Goal: Information Seeking & Learning: Learn about a topic

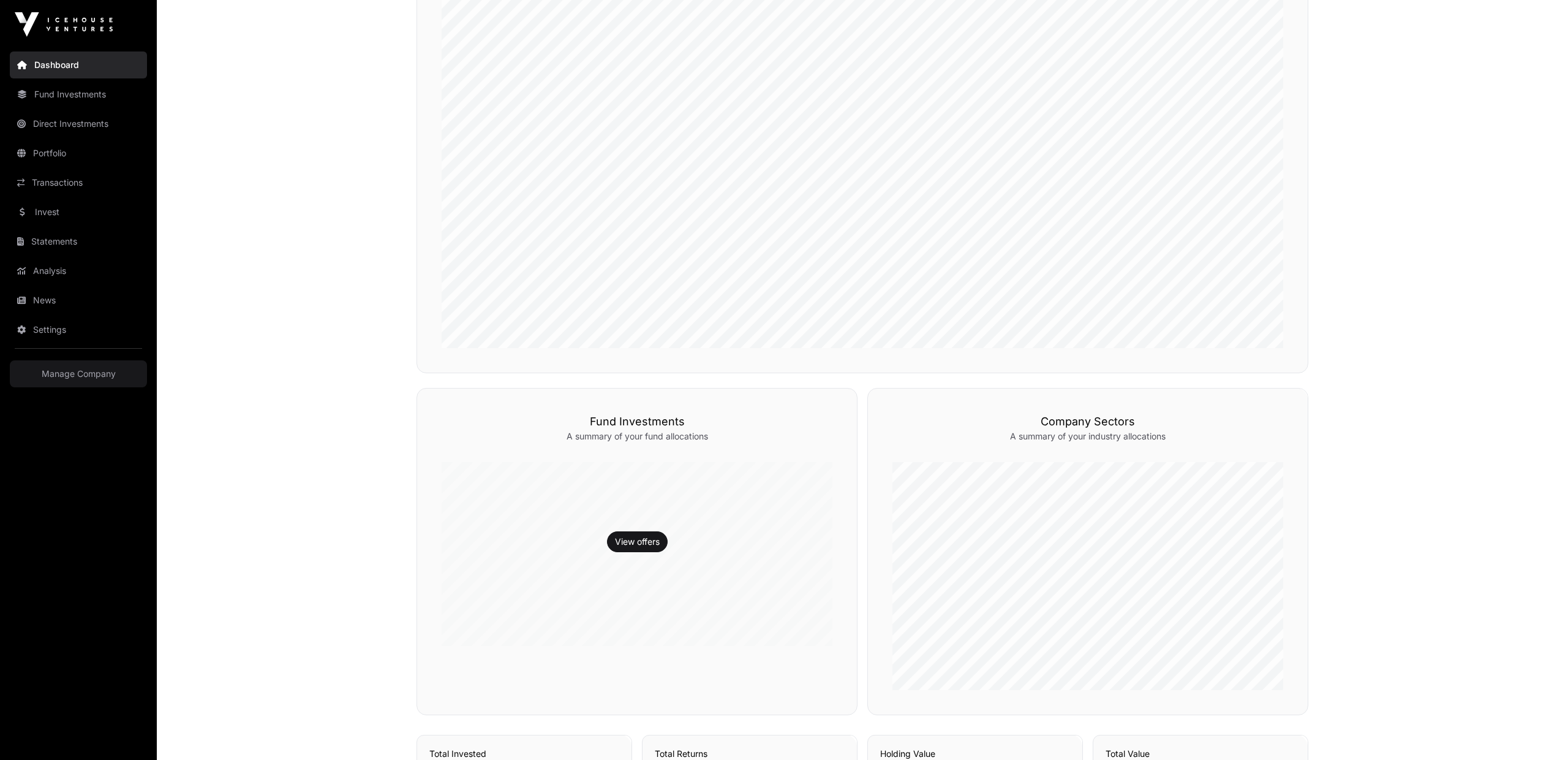
scroll to position [447, 0]
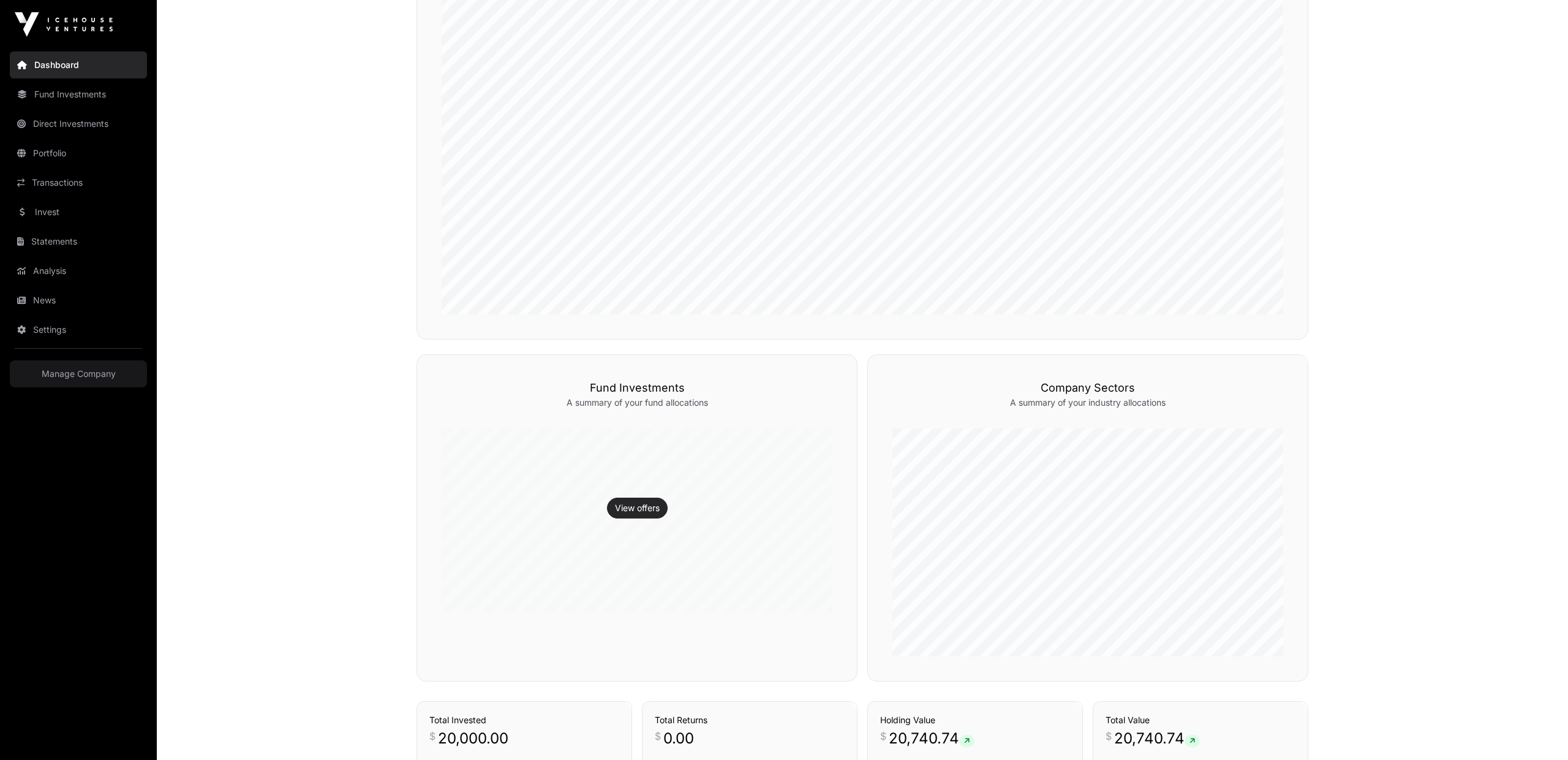
click at [638, 501] on link "View offers" at bounding box center [637, 507] width 45 height 12
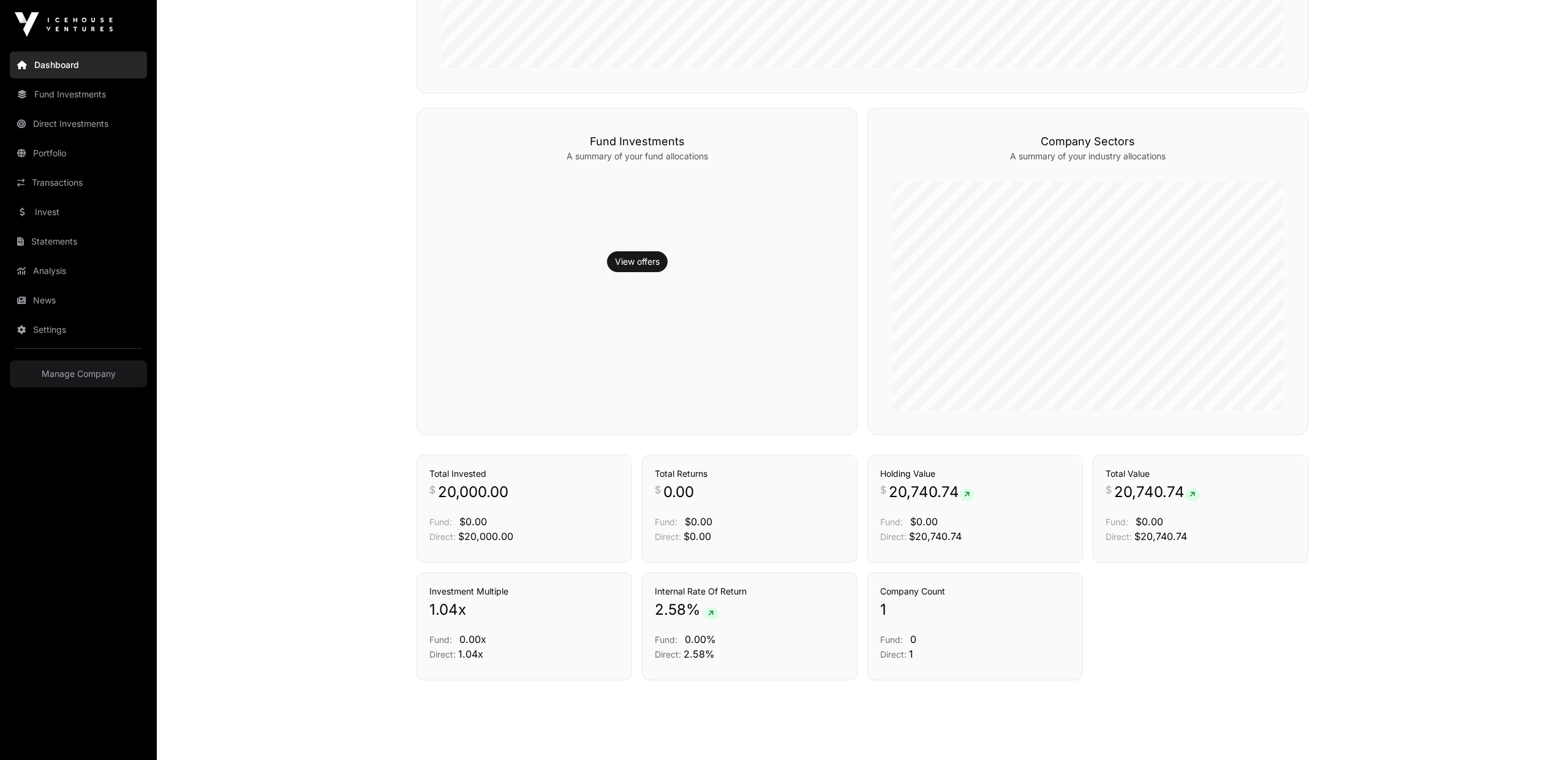
scroll to position [716, 0]
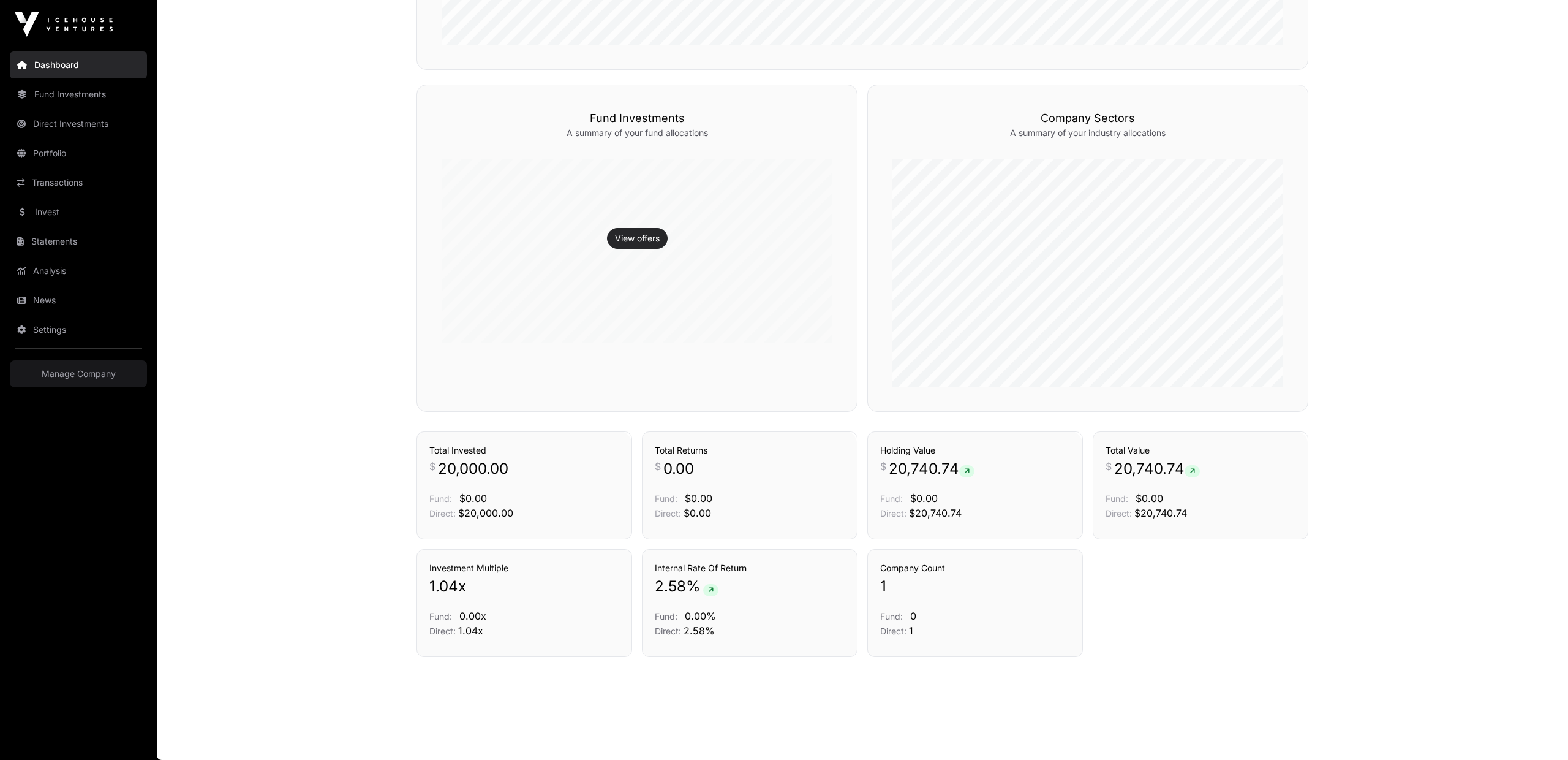
click at [643, 234] on link "View offers" at bounding box center [637, 238] width 45 height 12
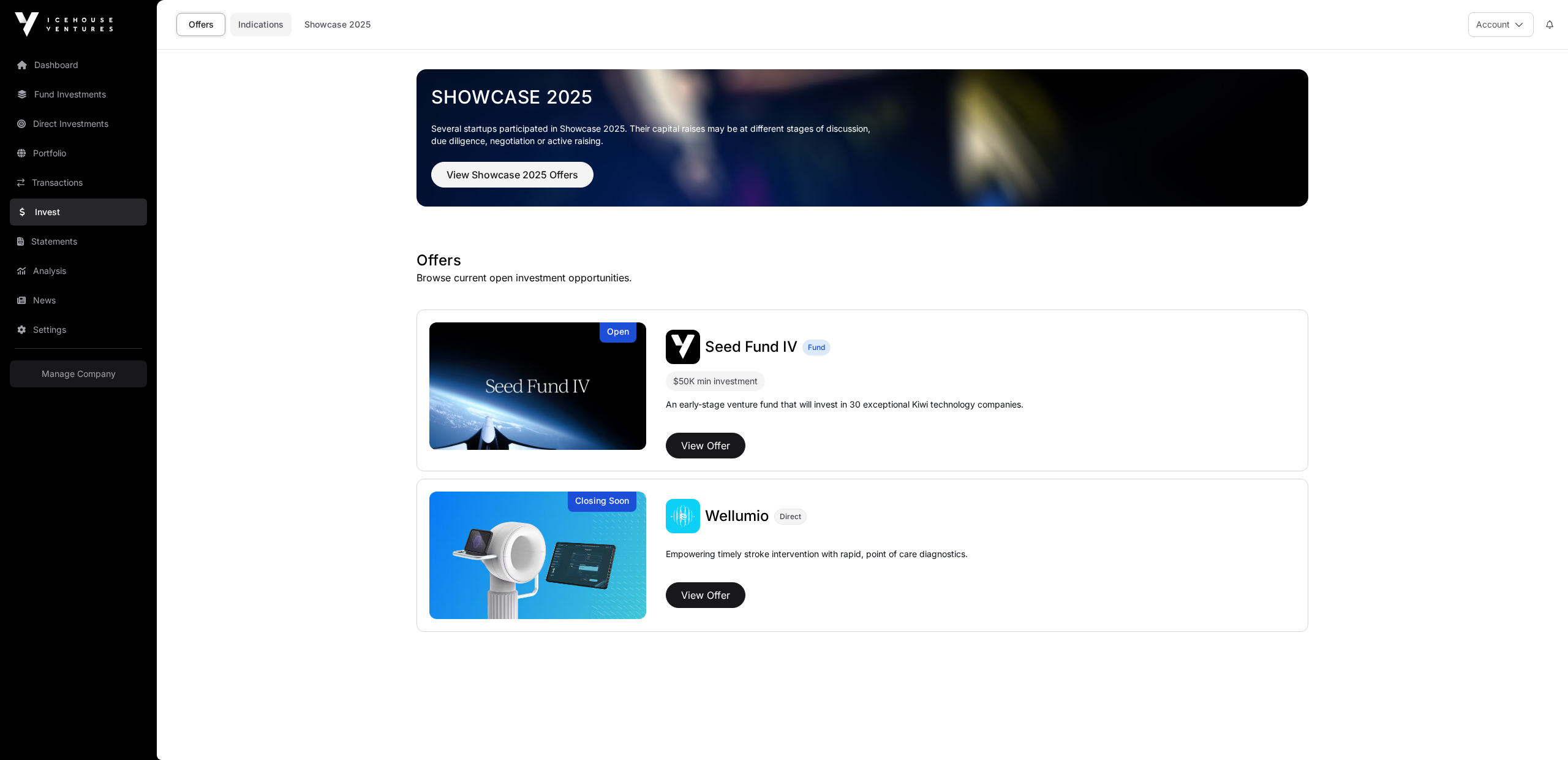
click at [257, 22] on link "Indications" at bounding box center [261, 25] width 61 height 23
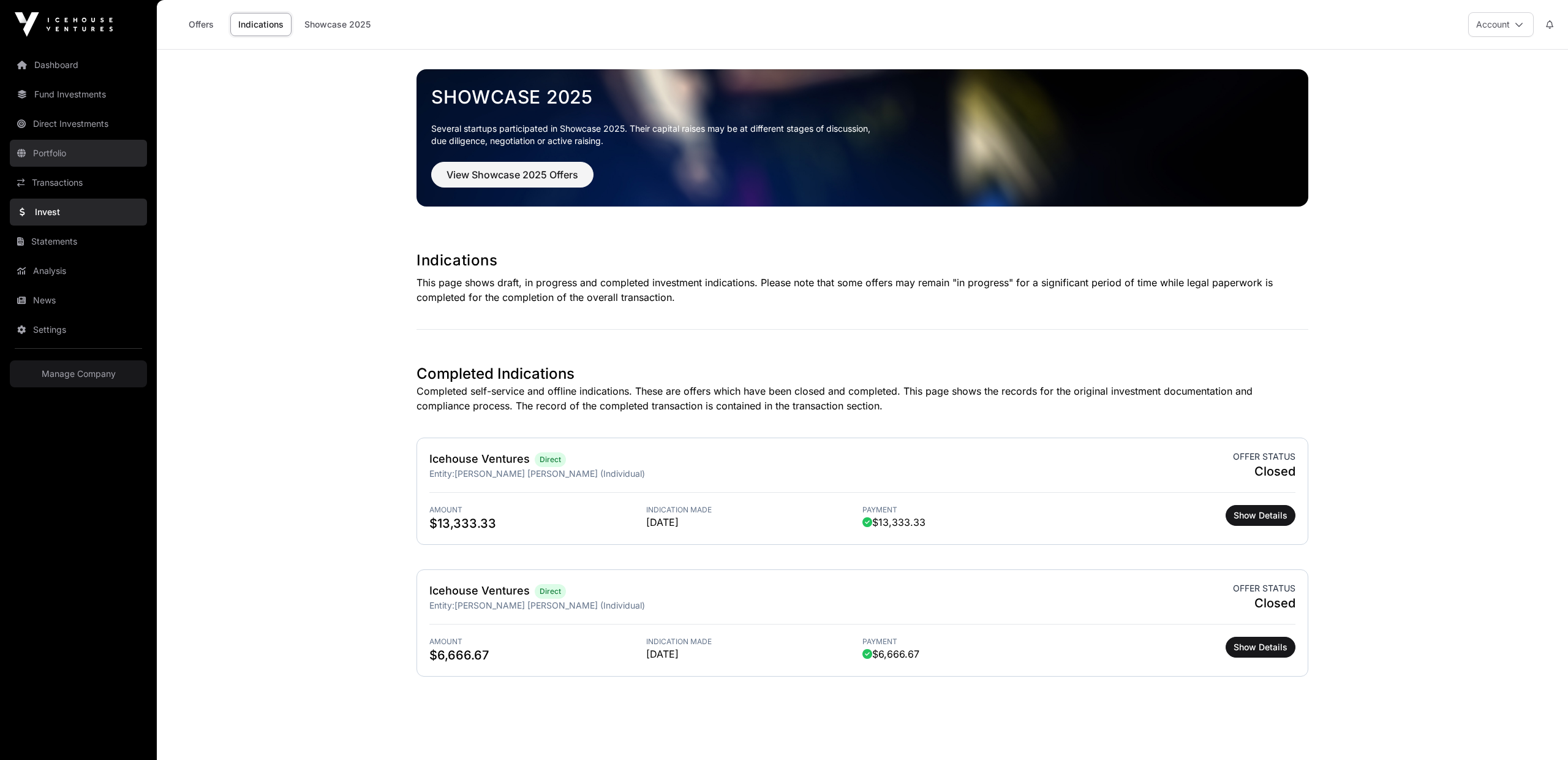
click at [57, 149] on link "Portfolio" at bounding box center [78, 152] width 137 height 27
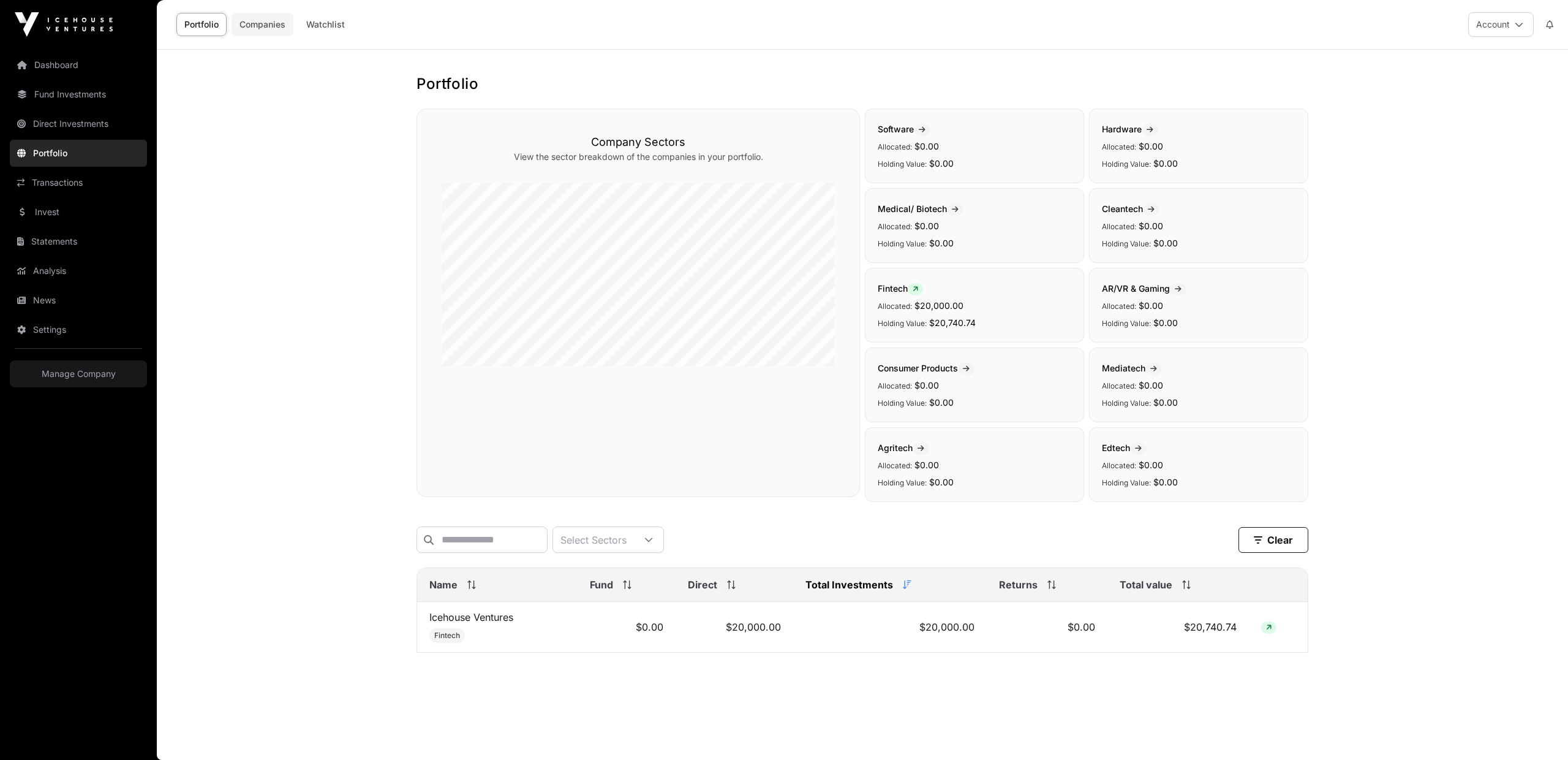
click at [269, 24] on link "Companies" at bounding box center [262, 25] width 62 height 23
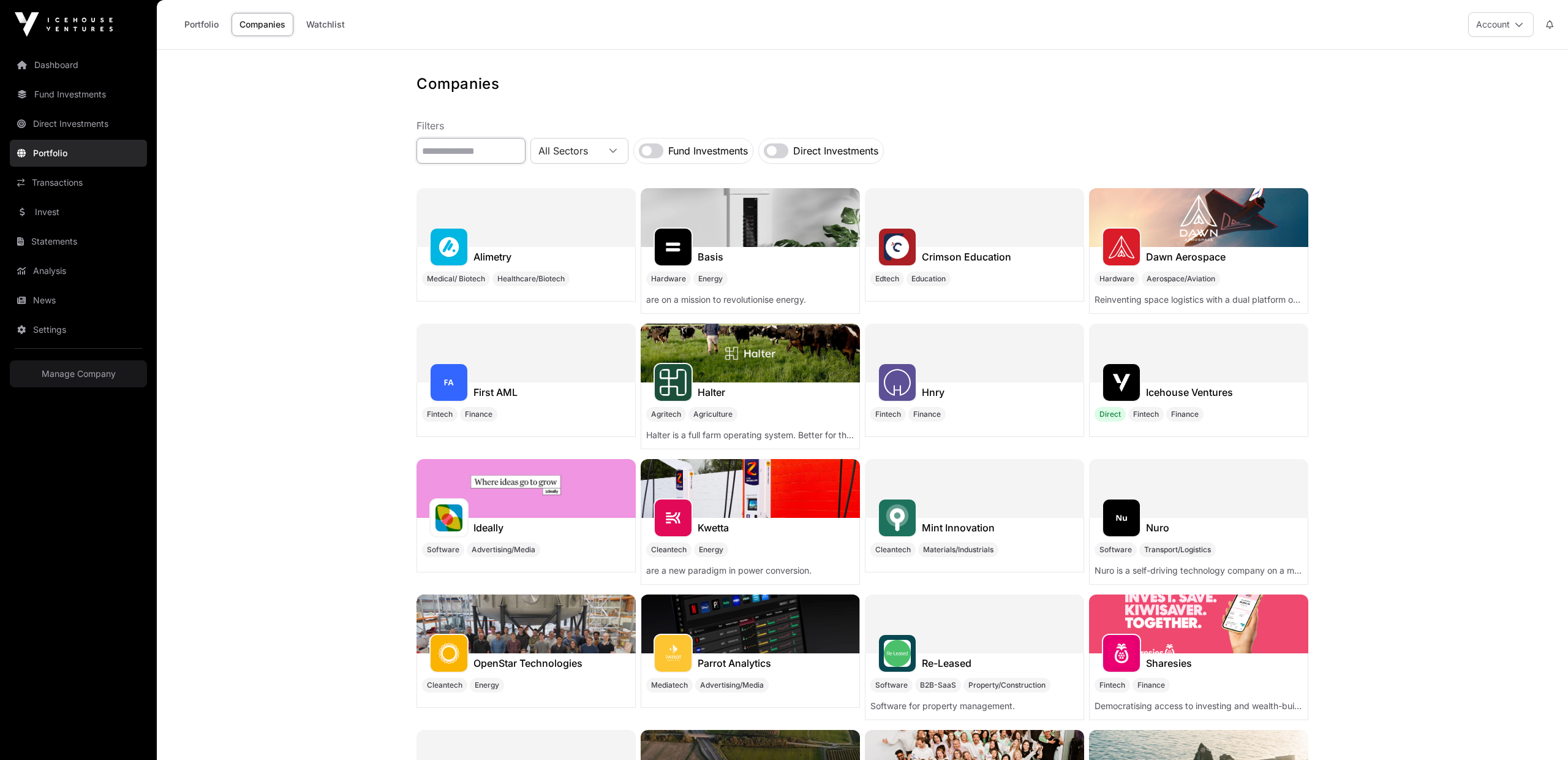
click at [481, 158] on input "text" at bounding box center [471, 151] width 109 height 26
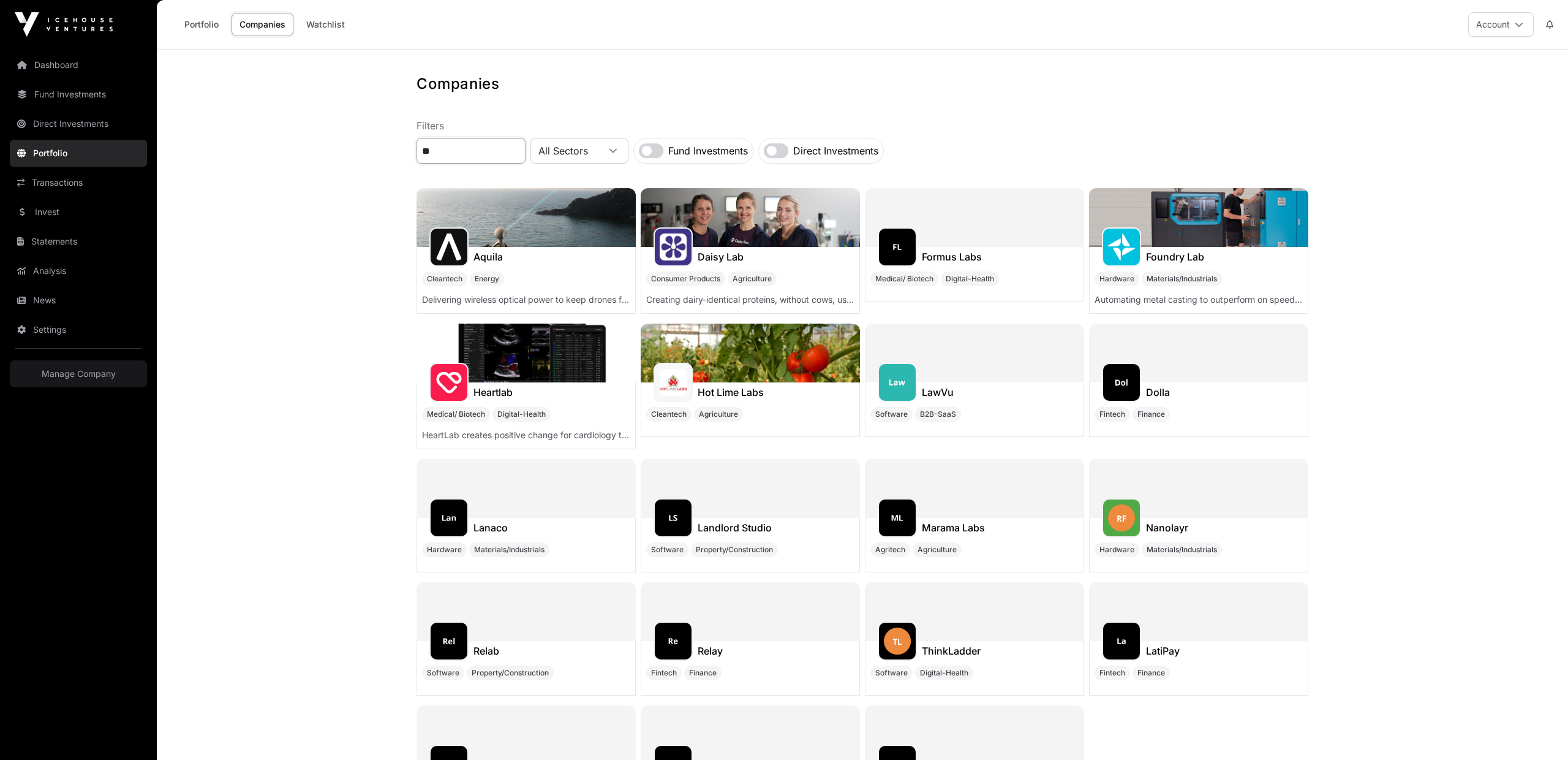
type input "**"
click at [953, 363] on div at bounding box center [974, 353] width 219 height 59
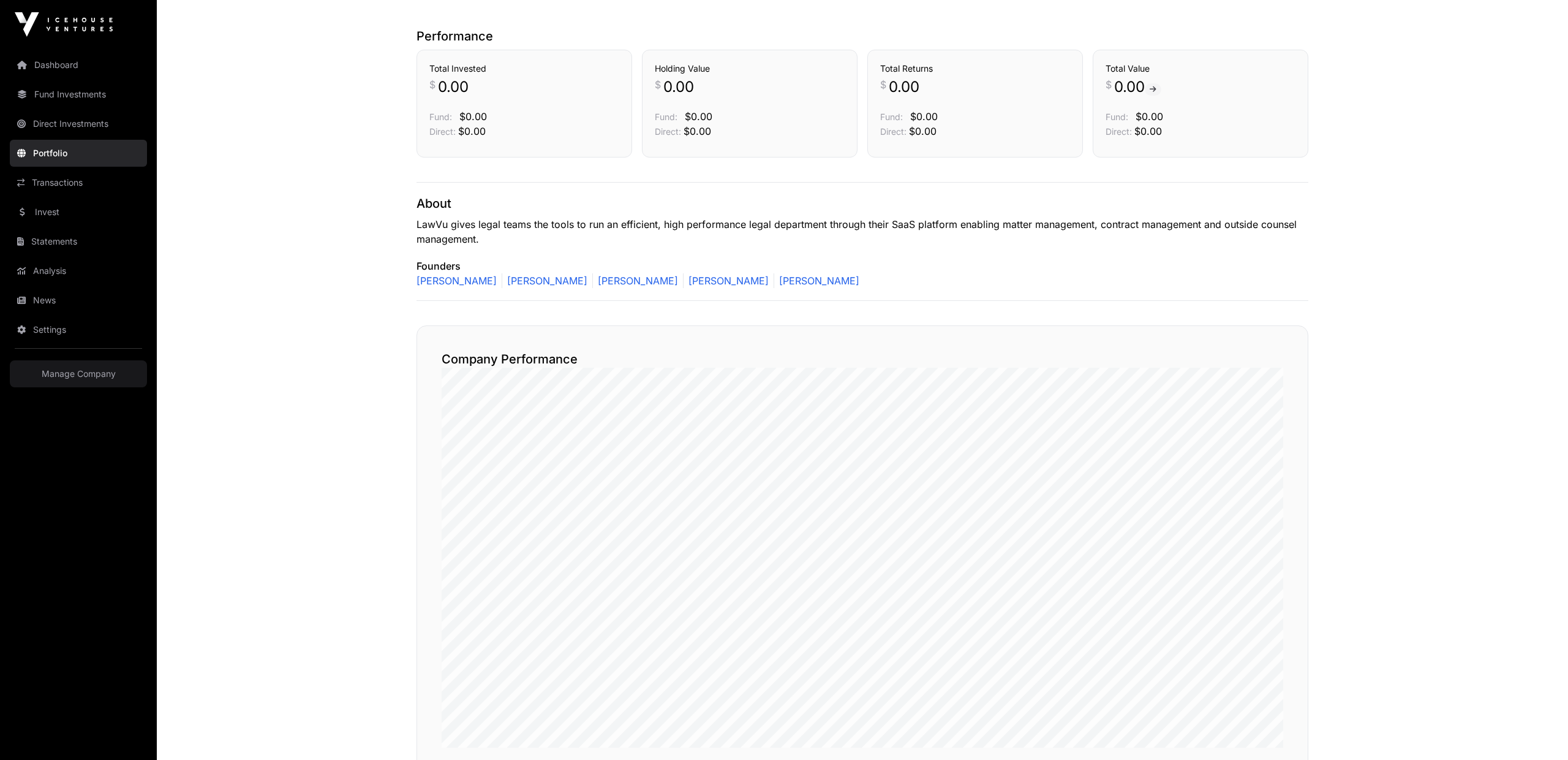
scroll to position [302, 0]
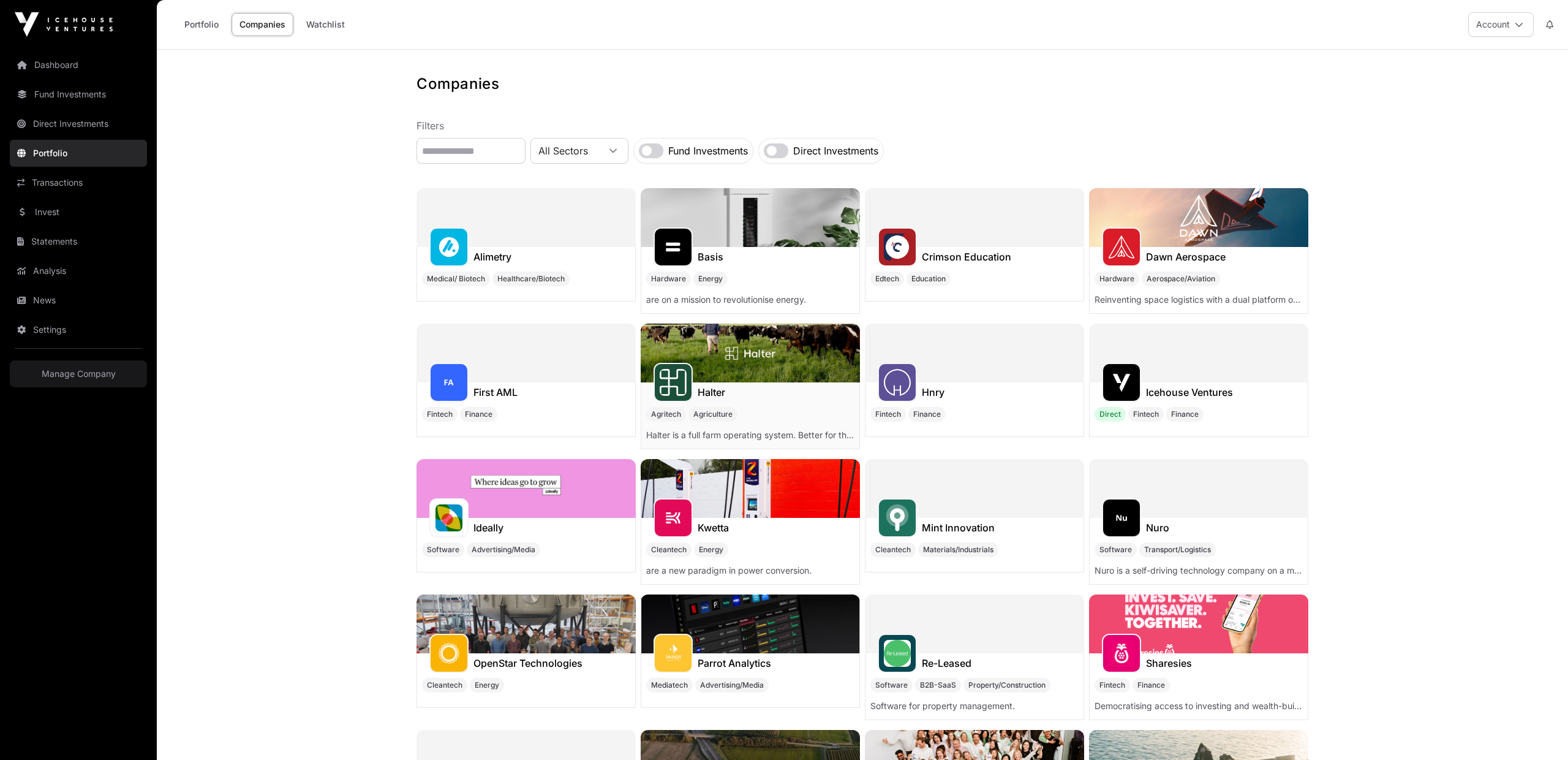
click at [730, 383] on div "Halter" at bounding box center [750, 392] width 218 height 20
click at [683, 372] on img at bounding box center [673, 382] width 27 height 27
click at [1215, 608] on img at bounding box center [1199, 624] width 219 height 59
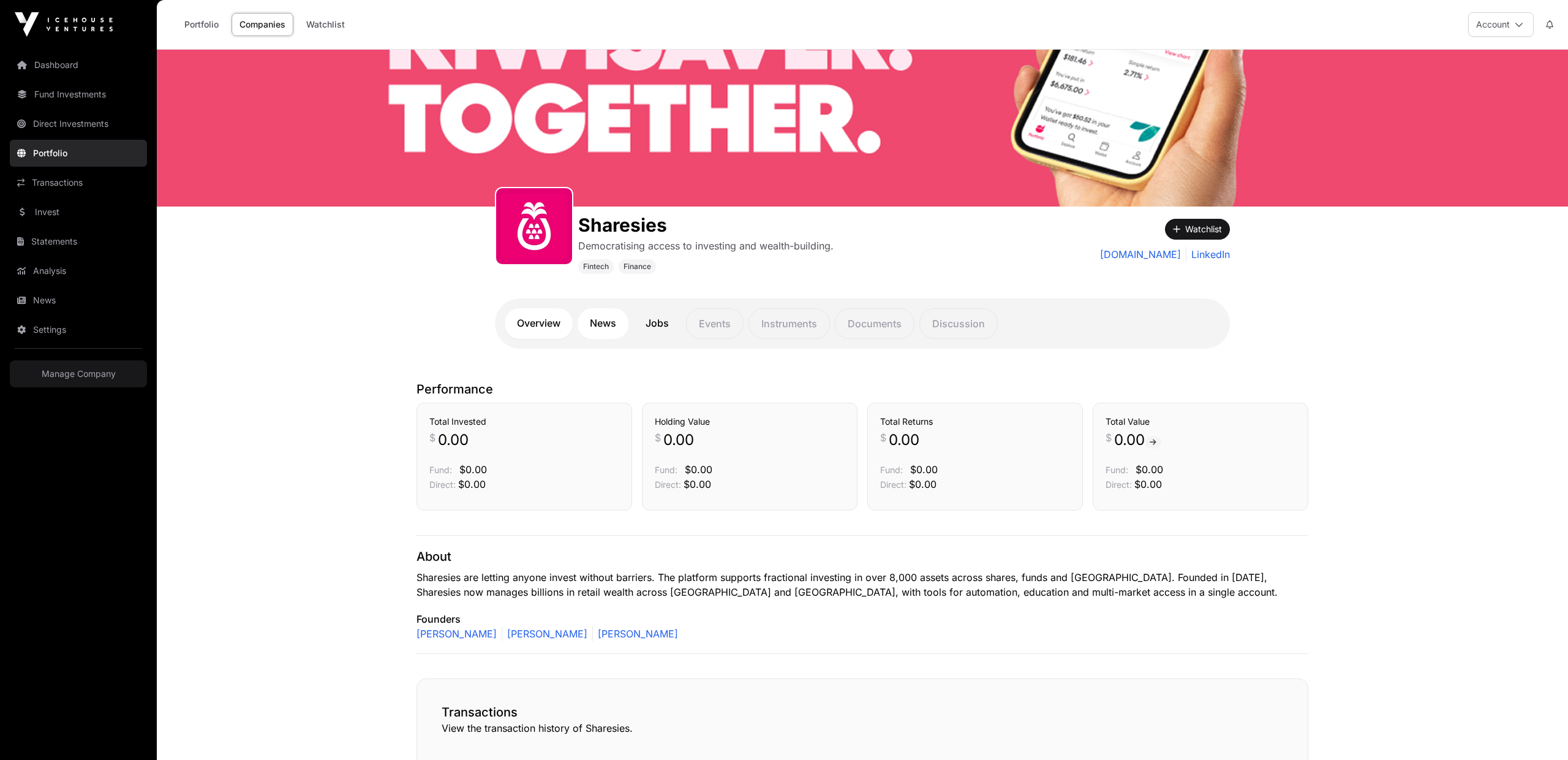
click at [613, 321] on link "News" at bounding box center [603, 323] width 51 height 31
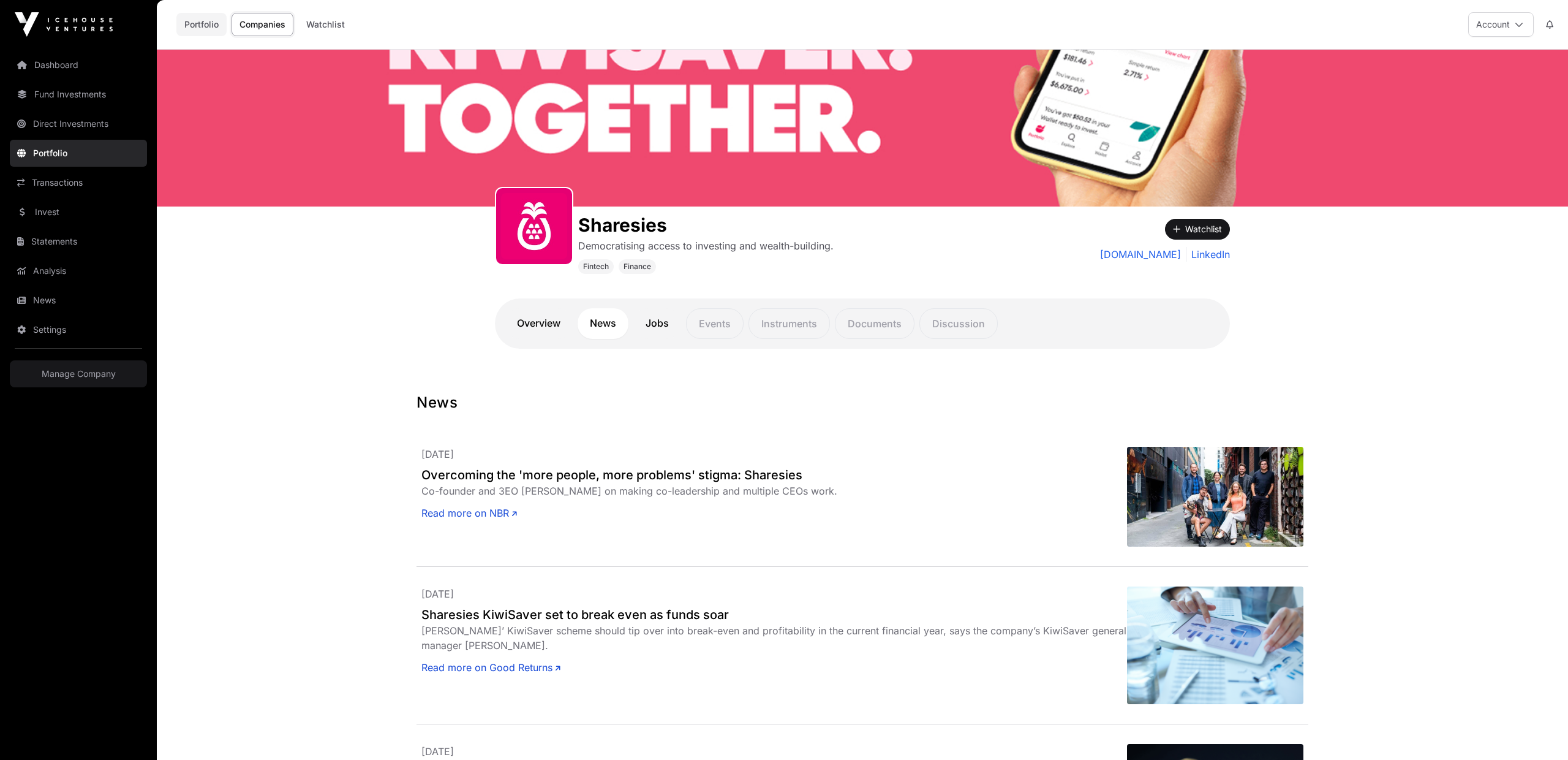
click at [197, 19] on link "Portfolio" at bounding box center [201, 25] width 50 height 23
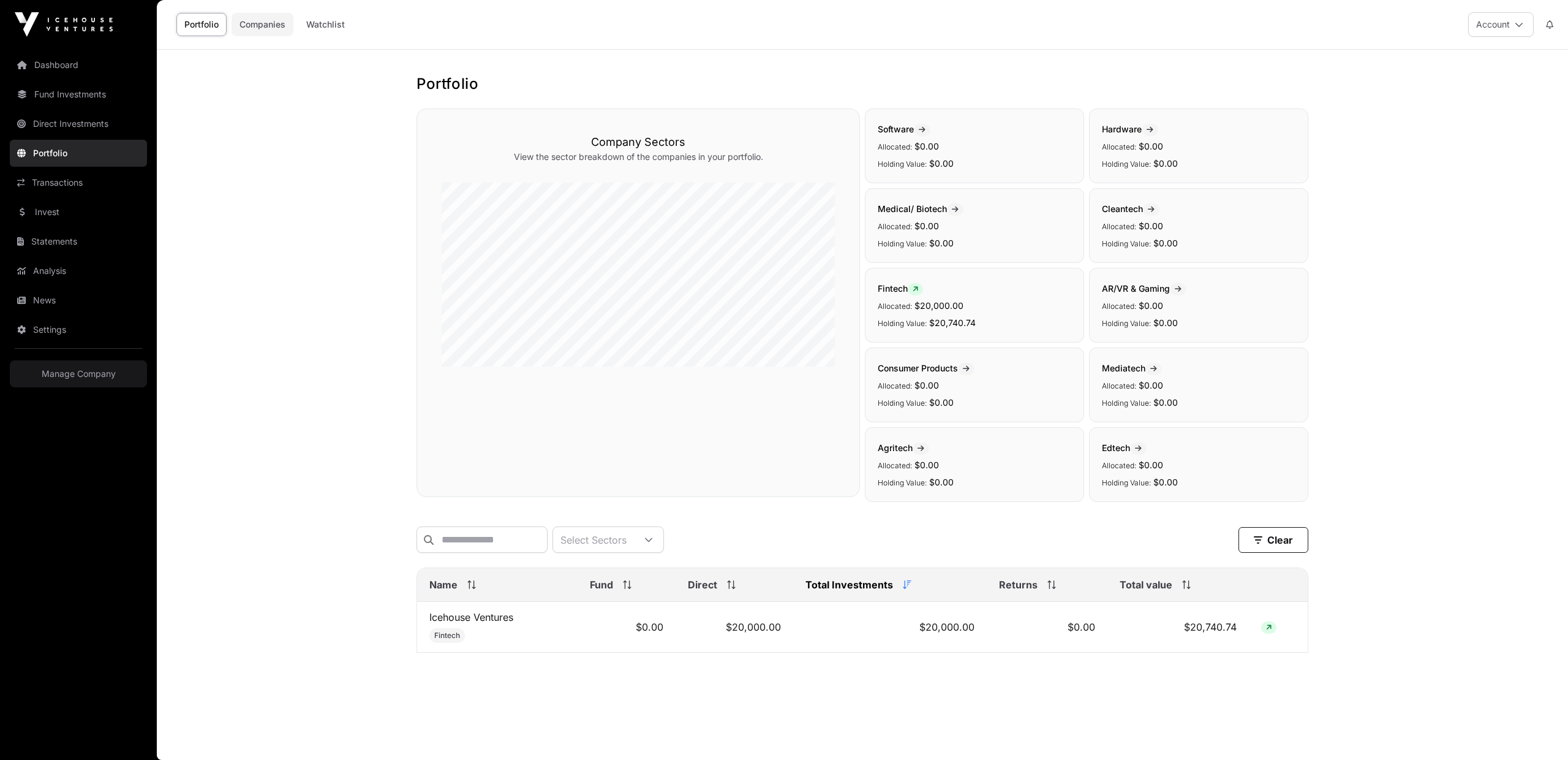
click at [254, 20] on link "Companies" at bounding box center [262, 25] width 62 height 23
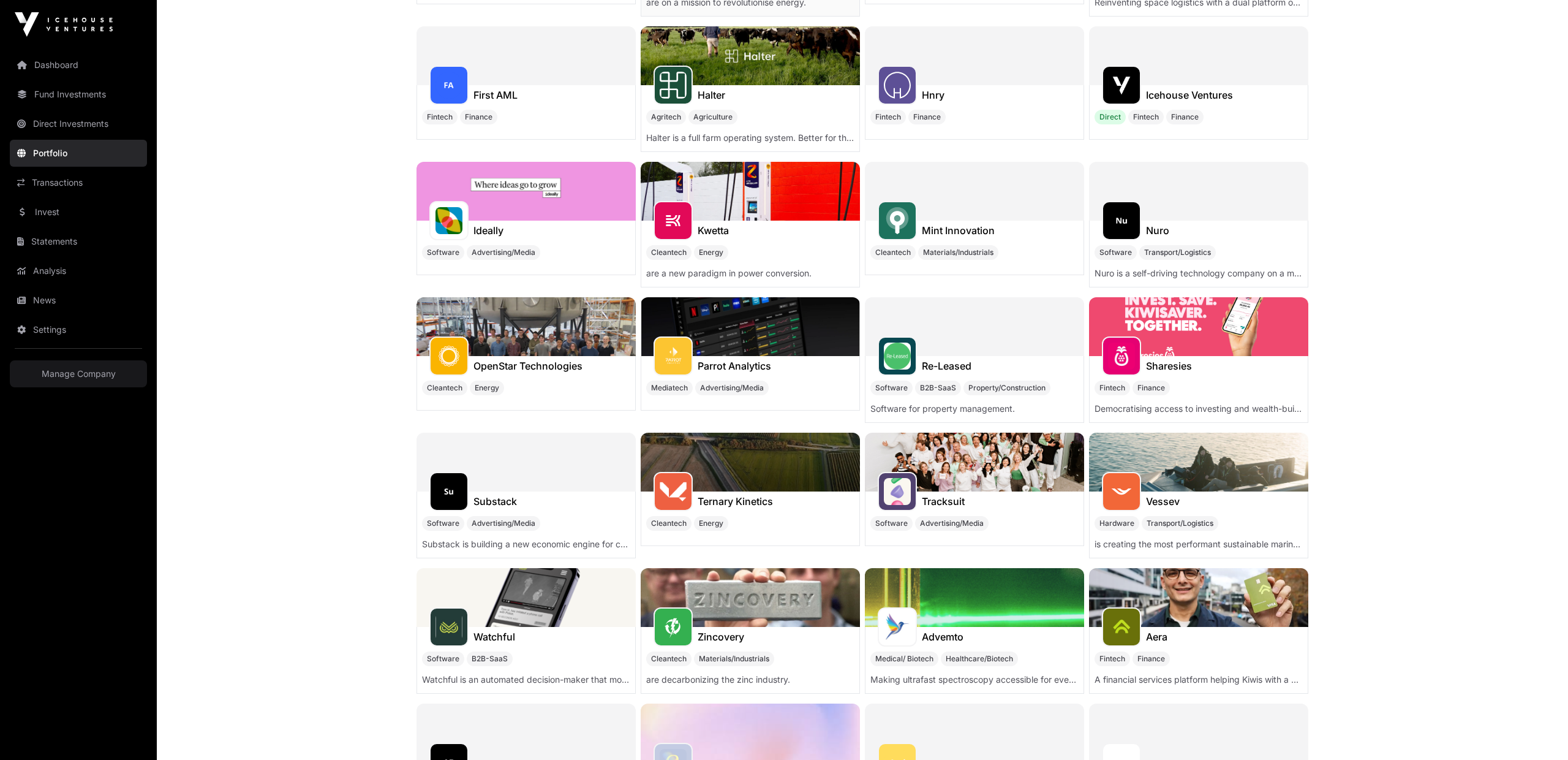
scroll to position [377, 0]
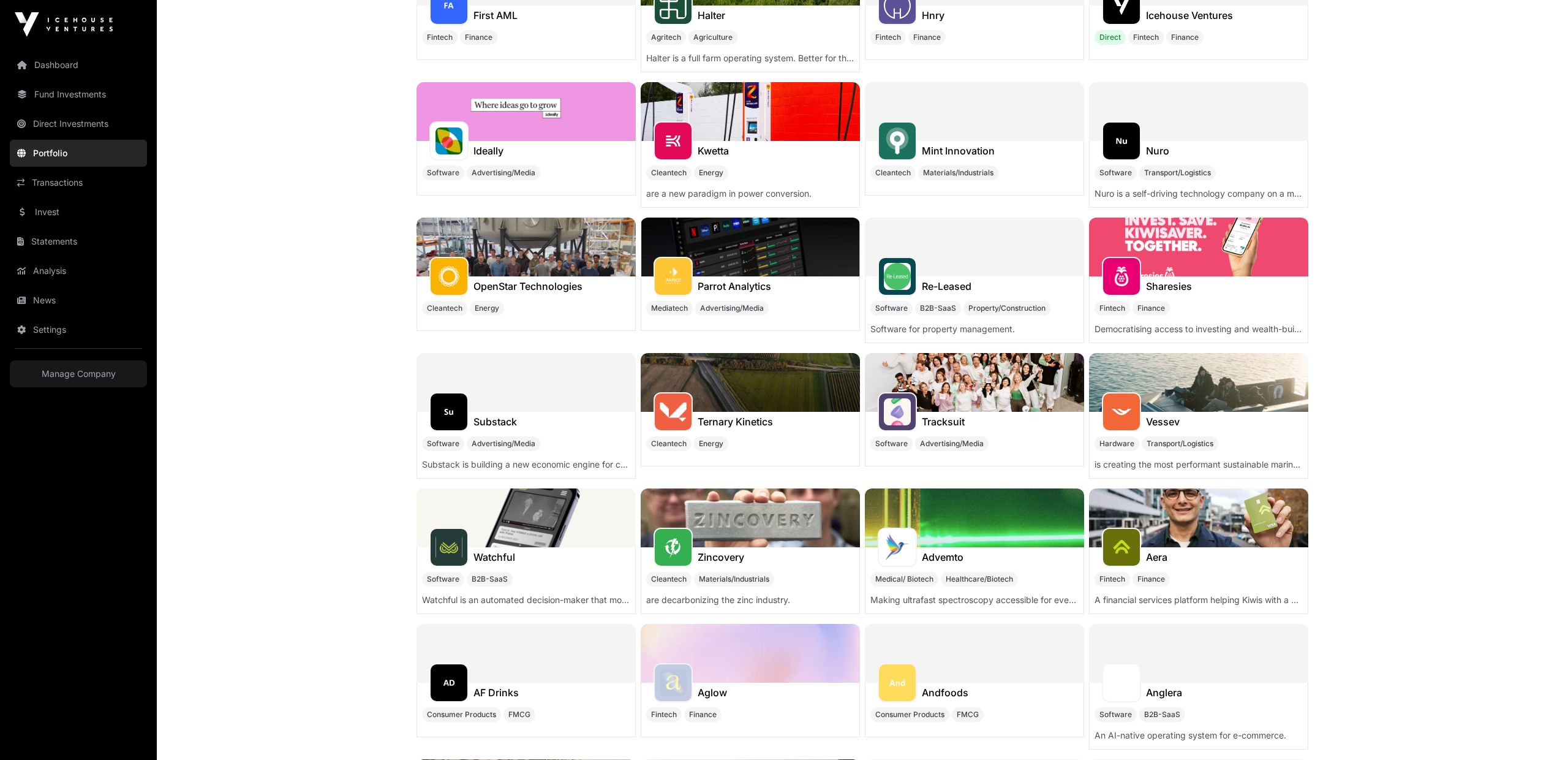
click at [964, 411] on img at bounding box center [974, 382] width 219 height 59
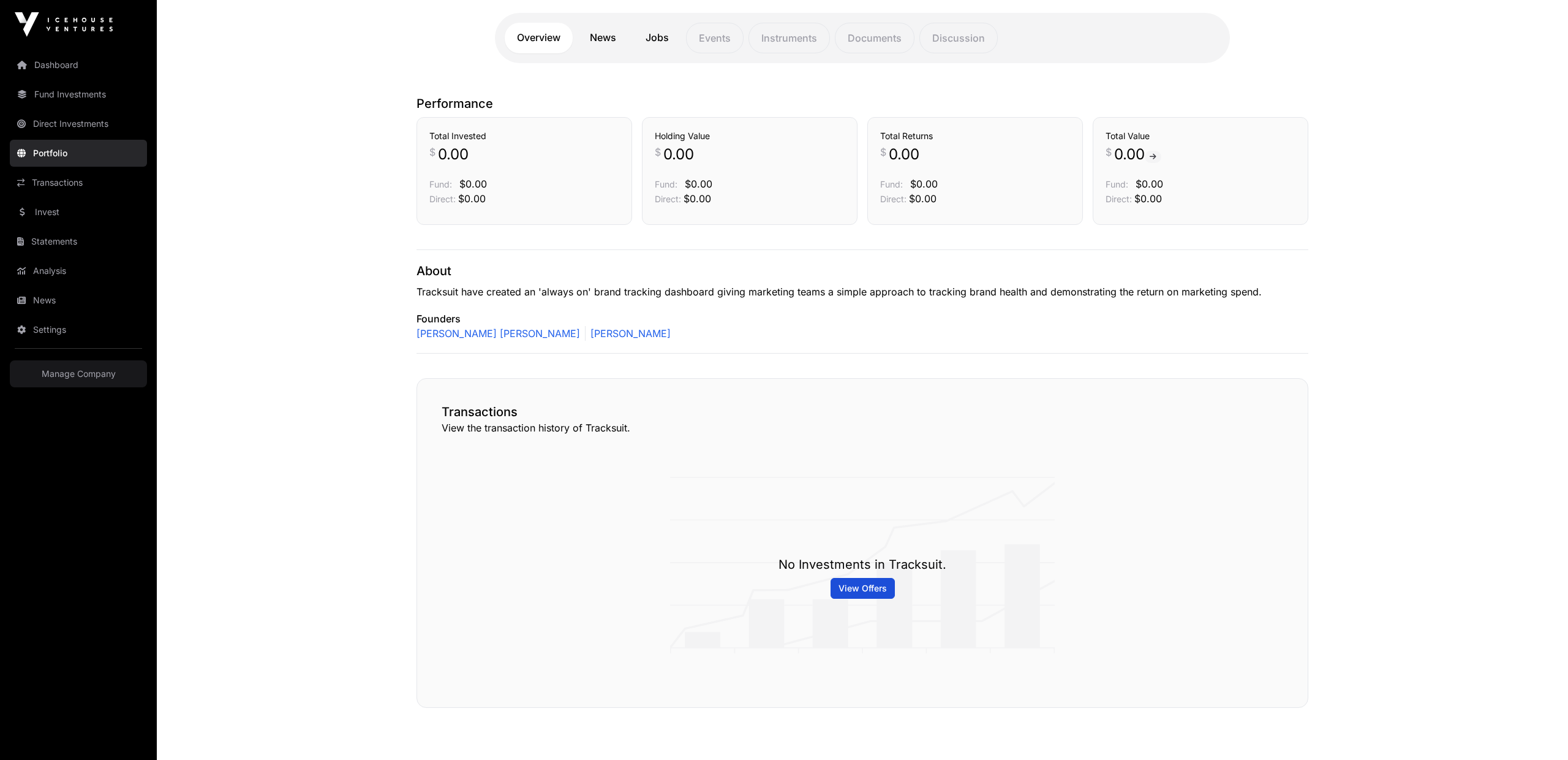
scroll to position [347, 0]
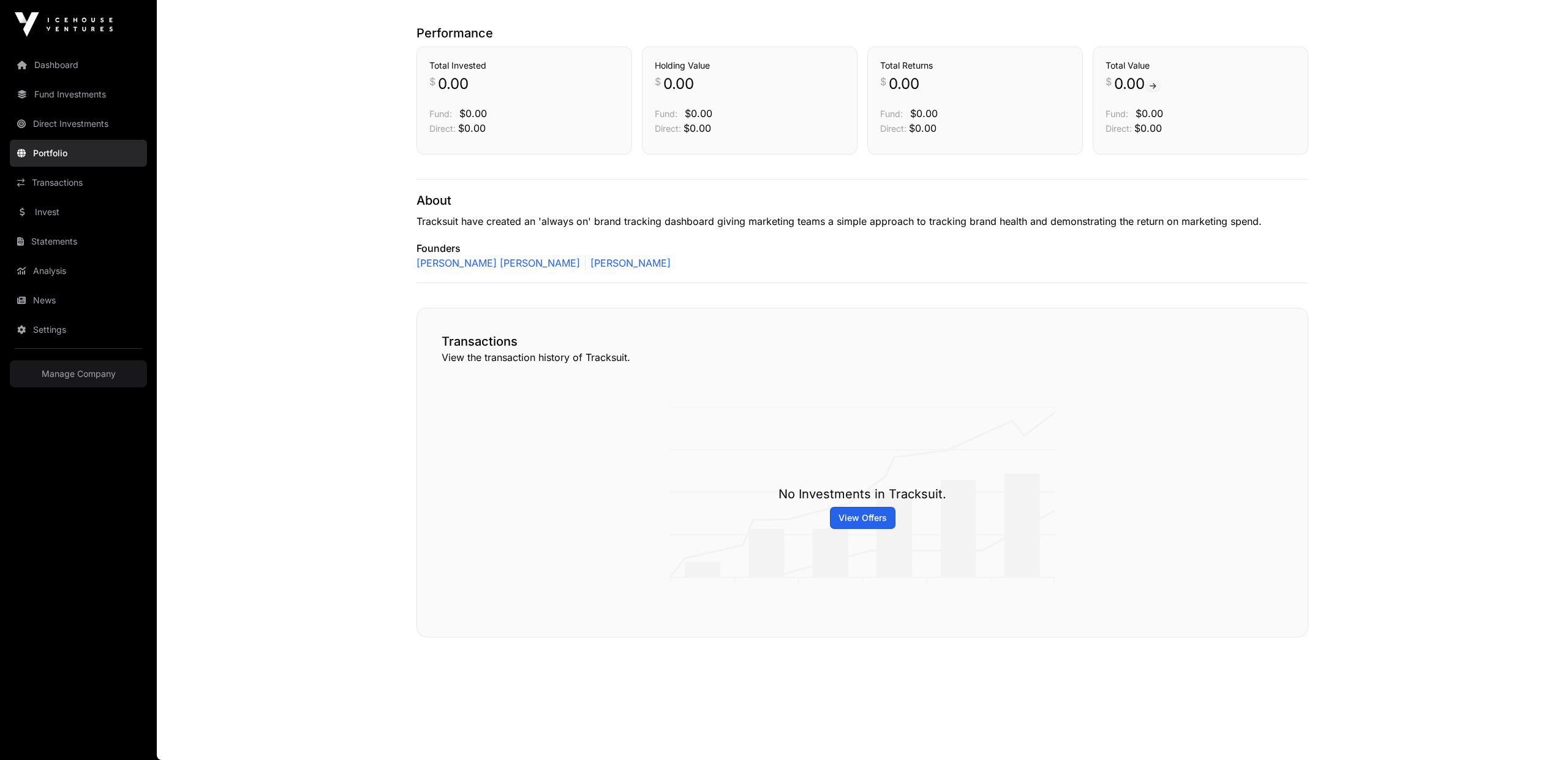
click at [869, 517] on span "View Offers" at bounding box center [863, 518] width 48 height 12
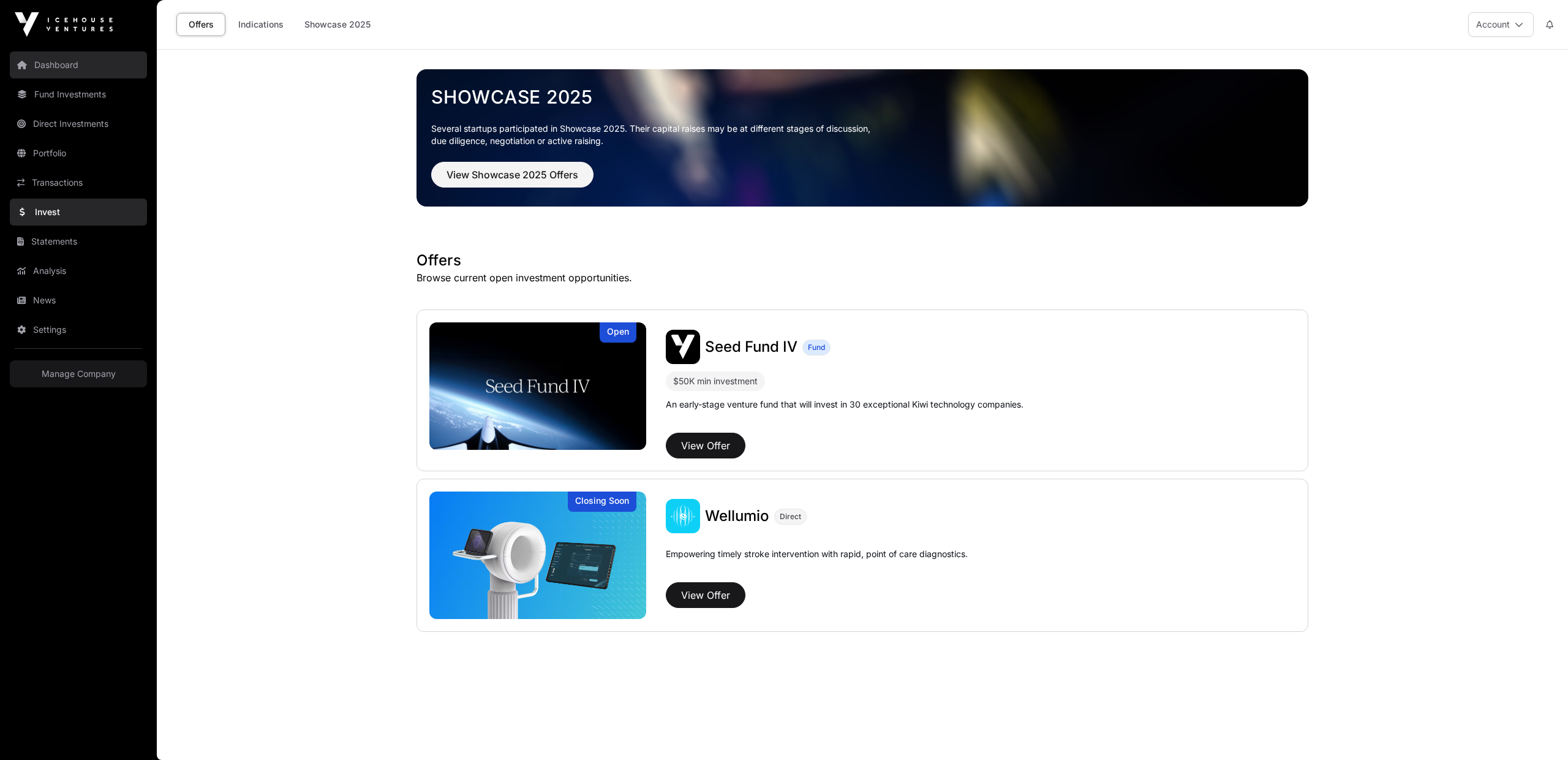
click at [49, 57] on link "Dashboard" at bounding box center [78, 64] width 137 height 27
